Goal: Information Seeking & Learning: Learn about a topic

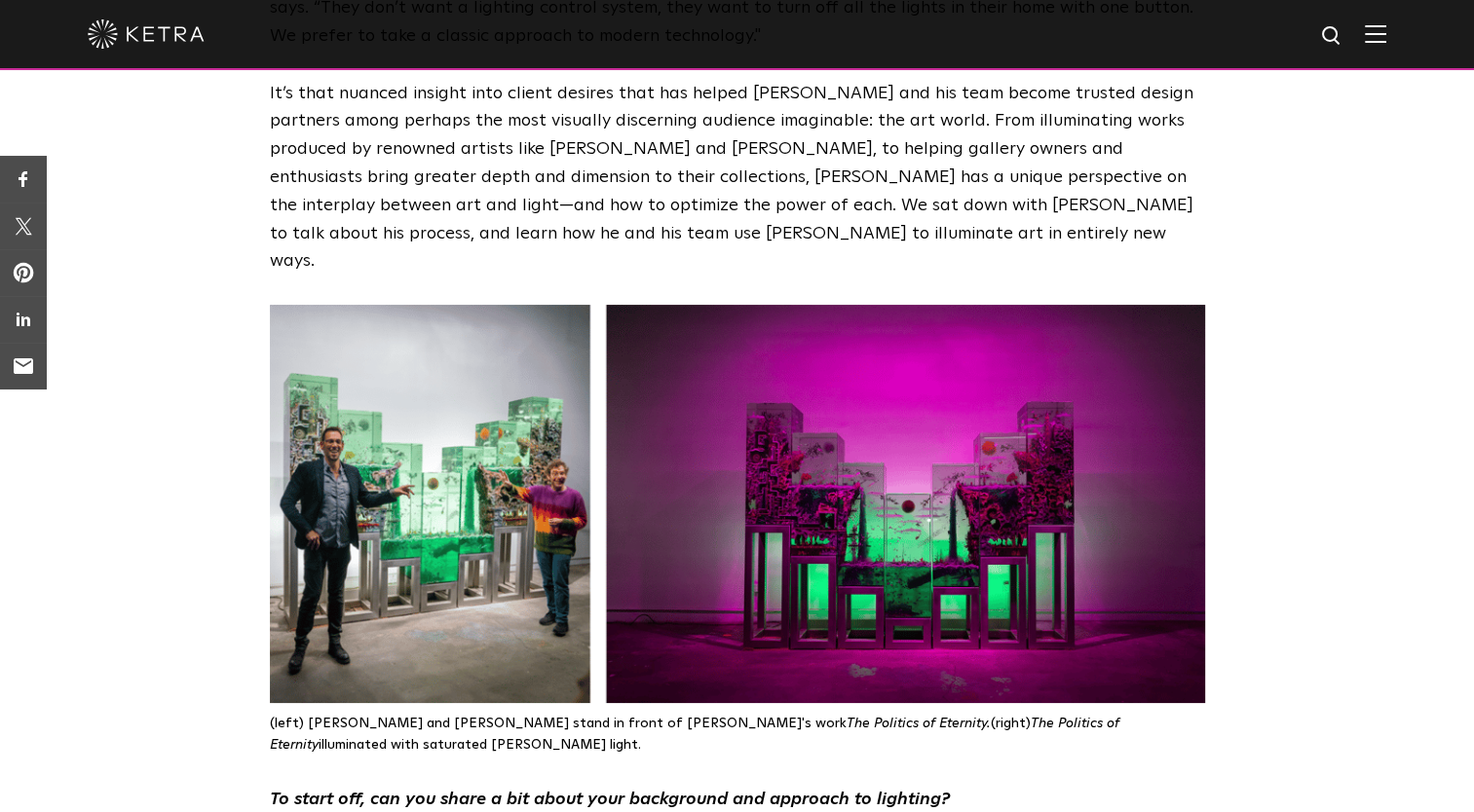
scroll to position [623, 0]
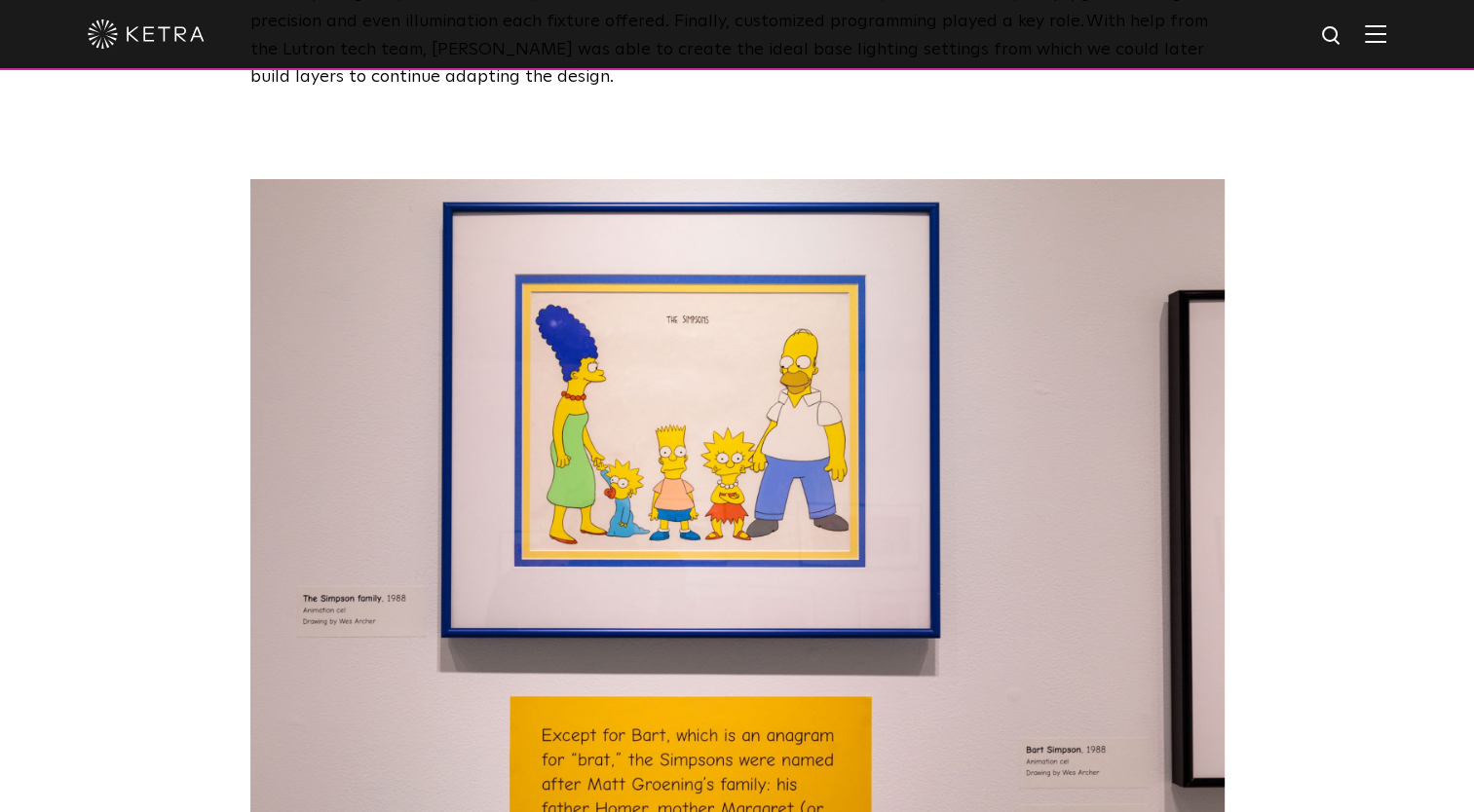
scroll to position [3174, 0]
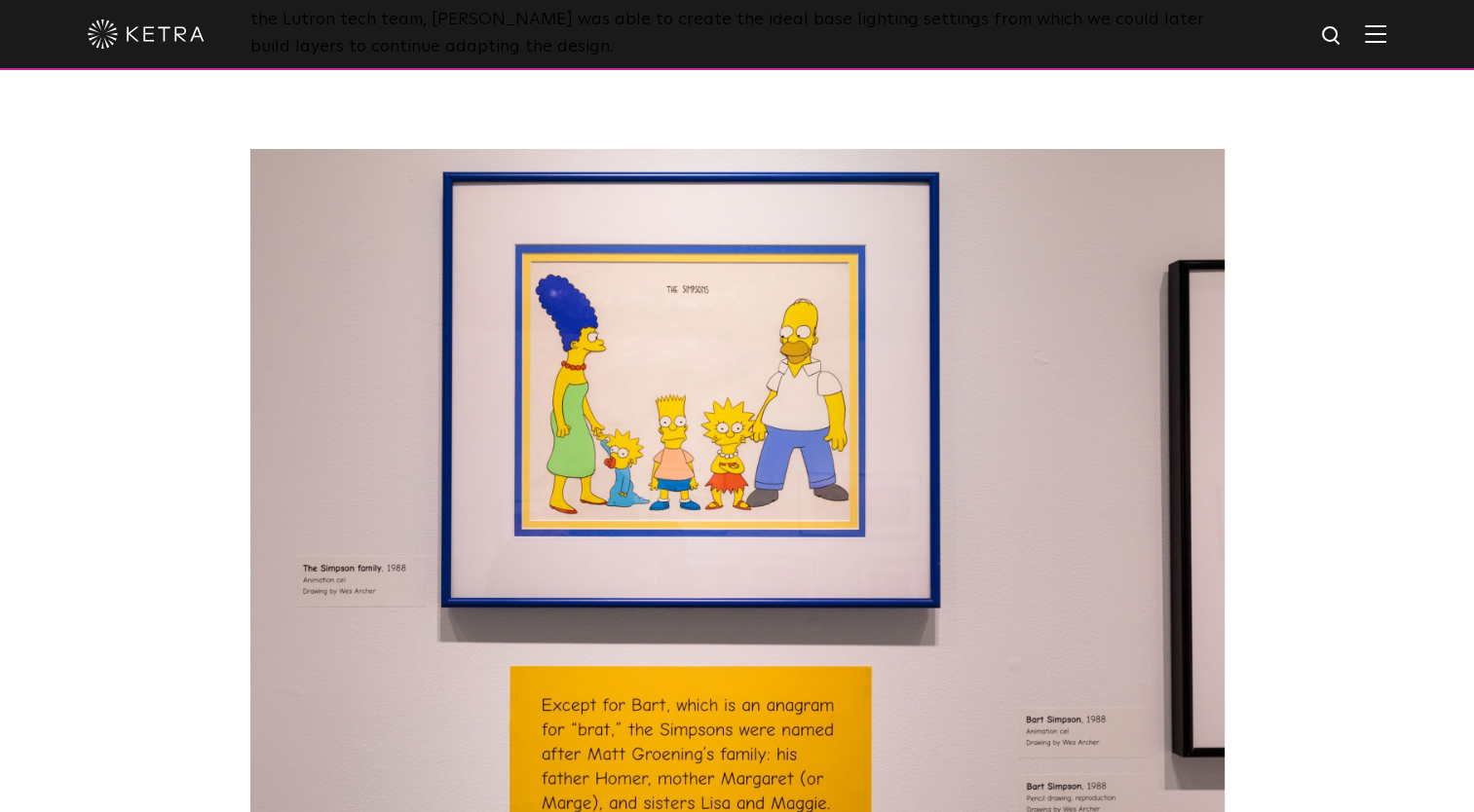
scroll to position [3219, 0]
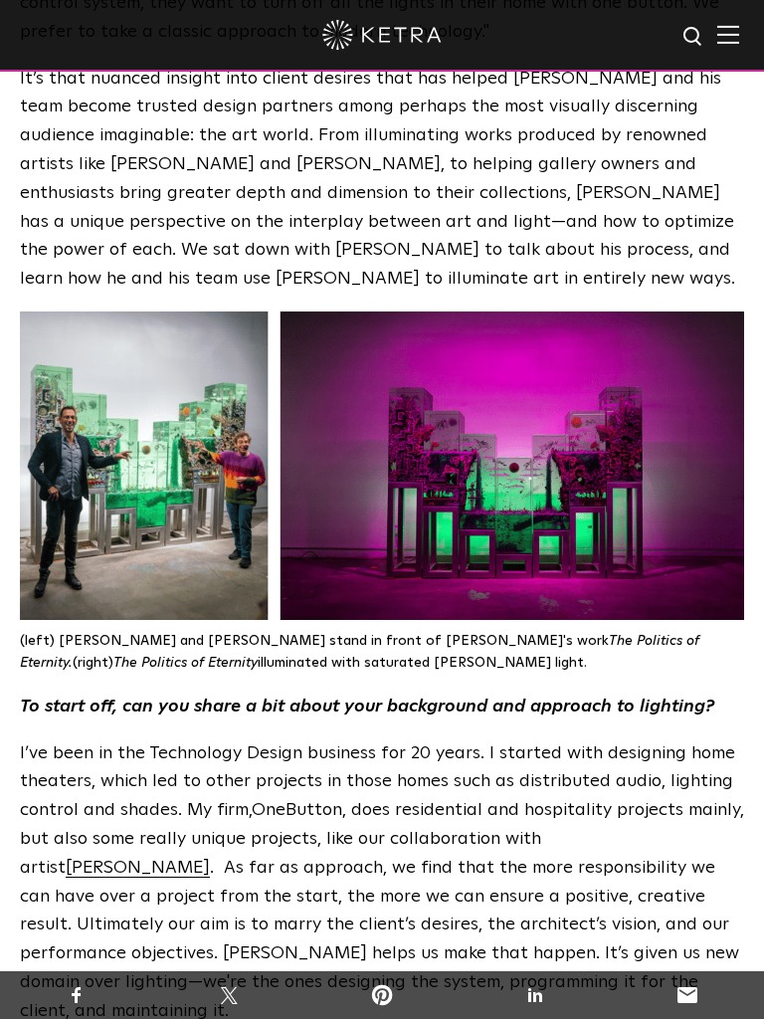
scroll to position [513, 0]
